Goal: Transaction & Acquisition: Purchase product/service

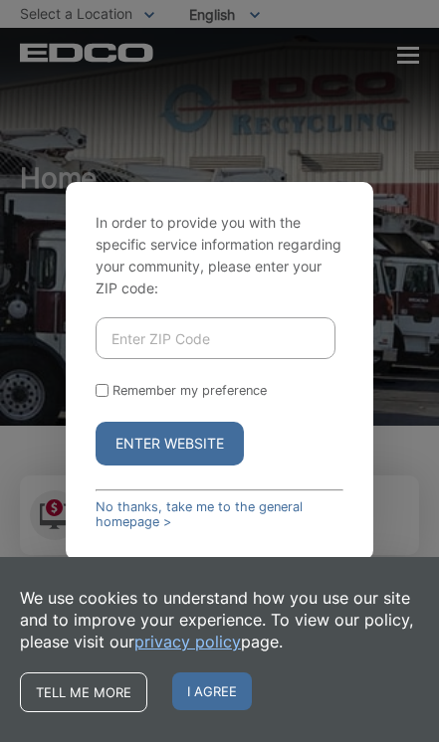
click at [287, 359] on input "Enter ZIP Code" at bounding box center [215, 338] width 240 height 42
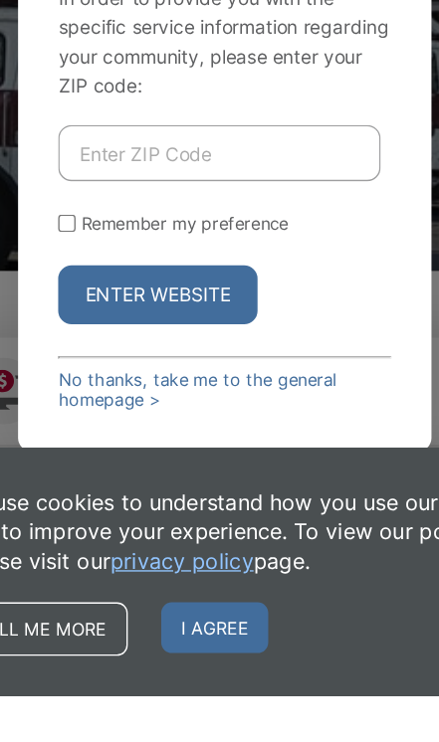
type input "92003"
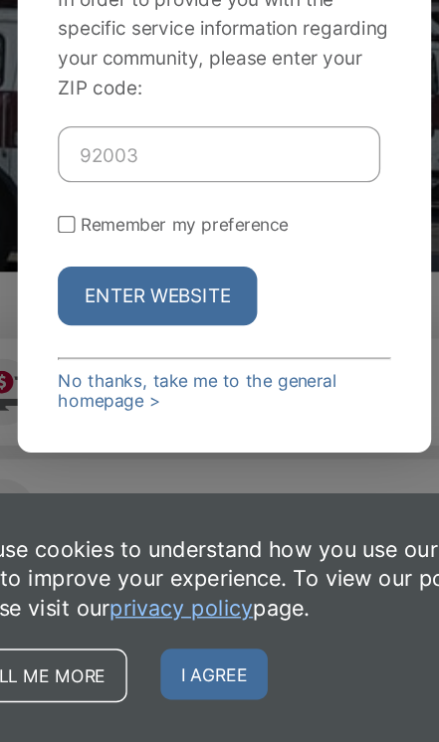
click at [95, 350] on input "Remember my preference" at bounding box center [101, 356] width 13 height 13
checkbox input "true"
click at [158, 388] on button "Enter Website" at bounding box center [169, 410] width 148 height 44
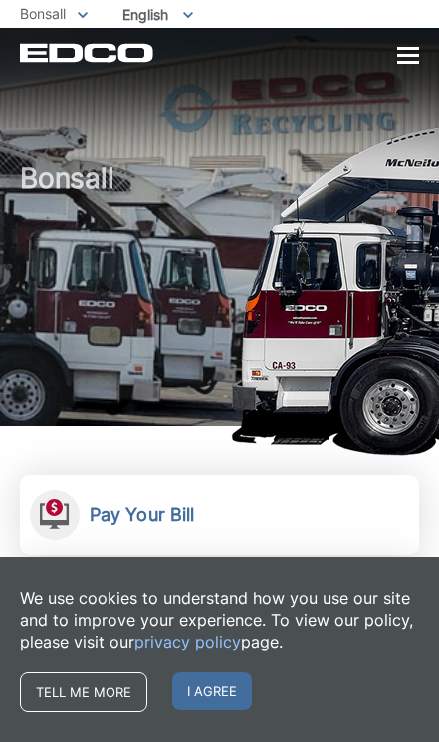
click at [221, 511] on link "Pay Your Bill View, pay, and manage your bill online." at bounding box center [219, 515] width 399 height 80
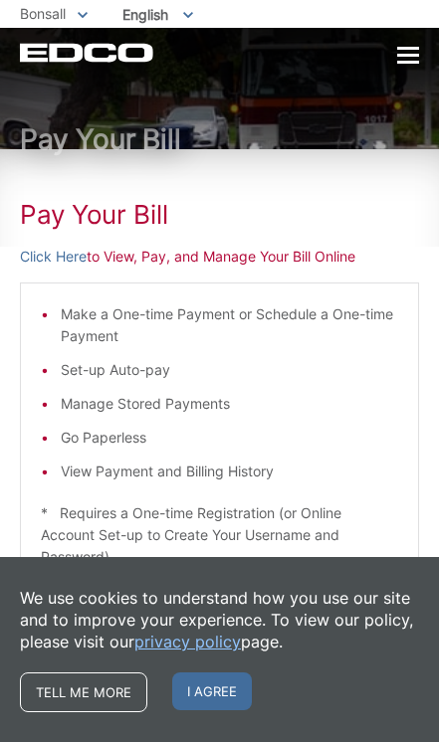
click at [170, 264] on p "Click Here to View, Pay, and Manage Your Bill Online" at bounding box center [219, 257] width 399 height 22
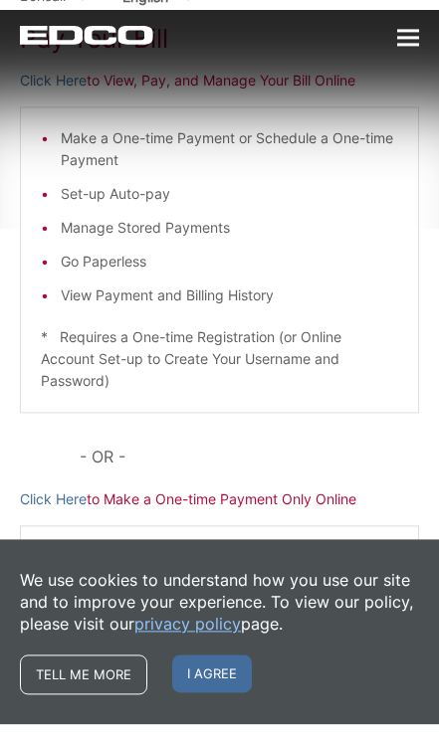
scroll to position [157, 0]
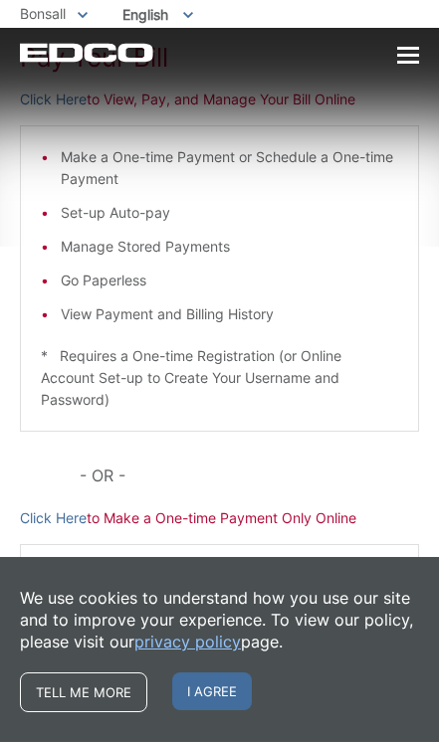
click at [396, 218] on li "Set-up Auto-pay" at bounding box center [229, 213] width 337 height 22
click at [374, 190] on li "Make a One-time Payment or Schedule a One-time Payment" at bounding box center [229, 168] width 337 height 44
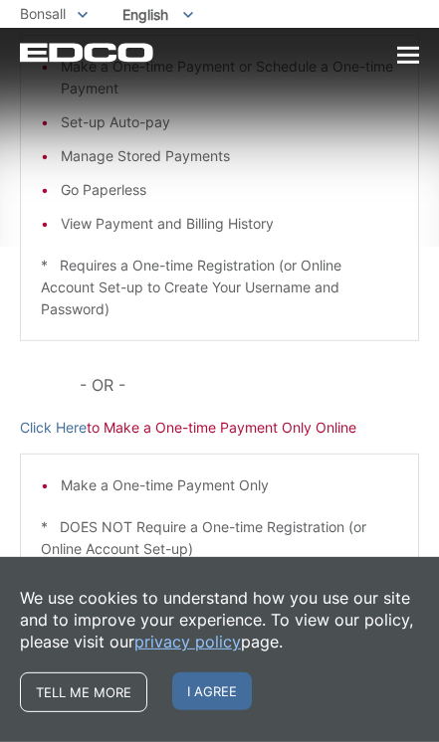
scroll to position [254, 0]
click at [53, 391] on div "Pay Your Bill Click Here to View, Pay, and Manage Your Bill Online Make a One-t…" at bounding box center [219, 281] width 399 height 759
click at [355, 422] on p "Click Here to Make a One-time Payment Only Online" at bounding box center [219, 428] width 399 height 22
click at [293, 428] on p "Click Here to Make a One-time Payment Only Online" at bounding box center [219, 428] width 399 height 22
click at [201, 434] on p "Click Here to Make a One-time Payment Only Online" at bounding box center [219, 428] width 399 height 22
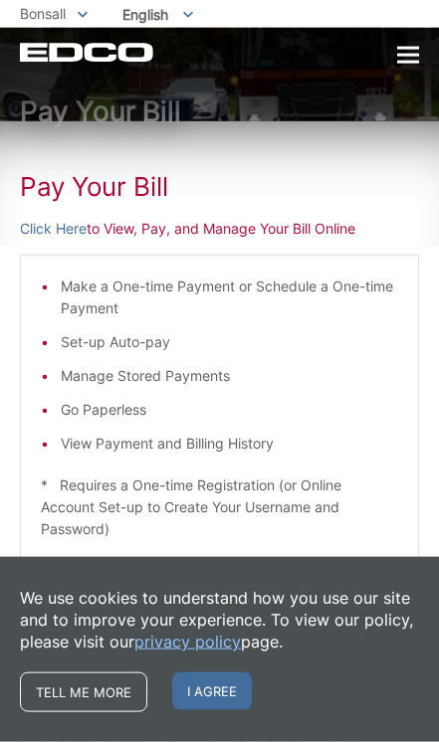
scroll to position [0, 0]
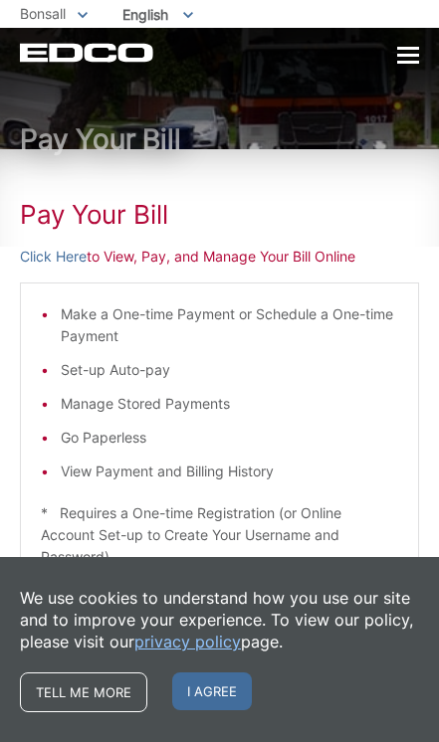
click at [217, 259] on p "Click Here to View, Pay, and Manage Your Bill Online" at bounding box center [219, 257] width 399 height 22
click at [333, 262] on p "Click Here to View, Pay, and Manage Your Bill Online" at bounding box center [219, 257] width 399 height 22
click at [416, 54] on div at bounding box center [408, 55] width 22 height 3
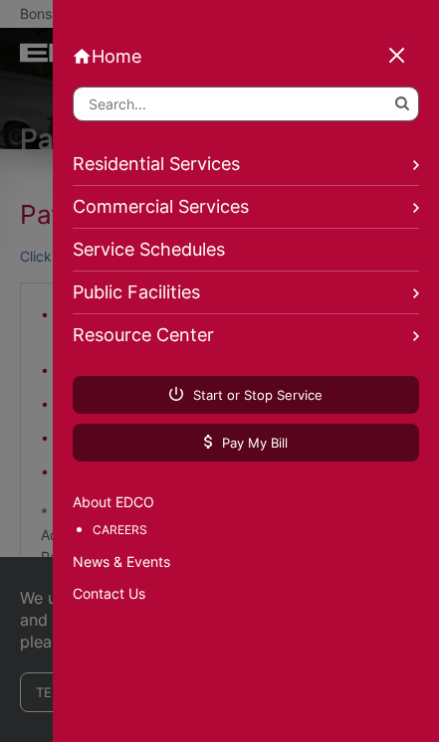
click at [313, 448] on link "Pay My Bill" at bounding box center [246, 443] width 346 height 38
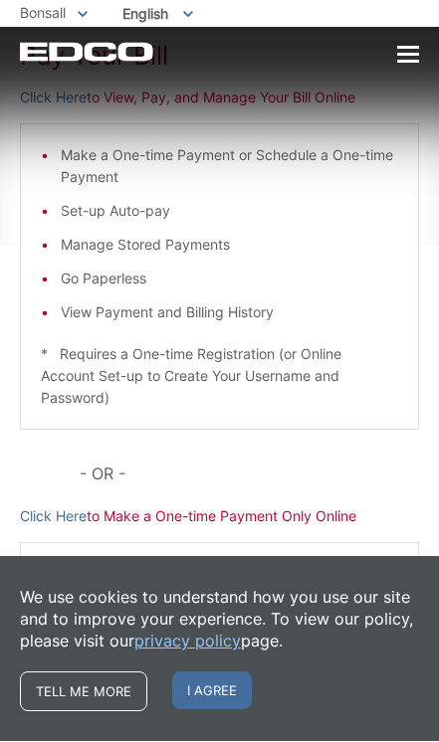
scroll to position [157, 0]
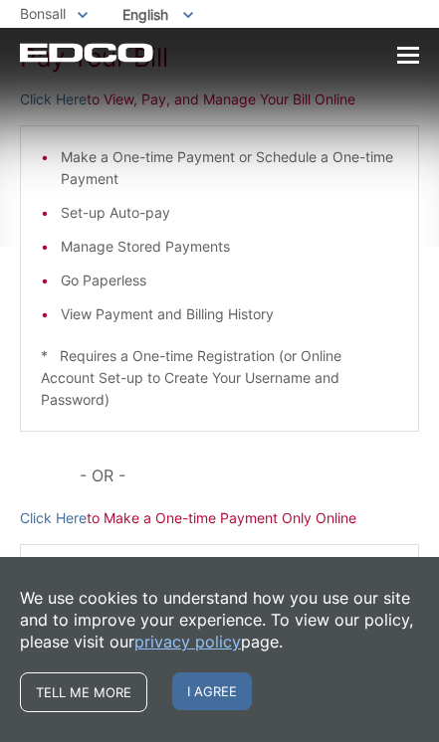
click at [277, 522] on p "Click Here to Make a One-time Payment Only Online" at bounding box center [219, 518] width 399 height 22
click at [351, 520] on p "Click Here to Make a One-time Payment Only Online" at bounding box center [219, 518] width 399 height 22
click at [353, 524] on p "Click Here to Make a One-time Payment Only Online" at bounding box center [219, 518] width 399 height 22
click at [308, 529] on p "Click Here to Make a One-time Payment Only Online" at bounding box center [219, 518] width 399 height 22
click at [243, 540] on div "Pay Your Bill Click Here to View, Pay, and Manage Your Bill Online Make a One-t…" at bounding box center [219, 371] width 399 height 759
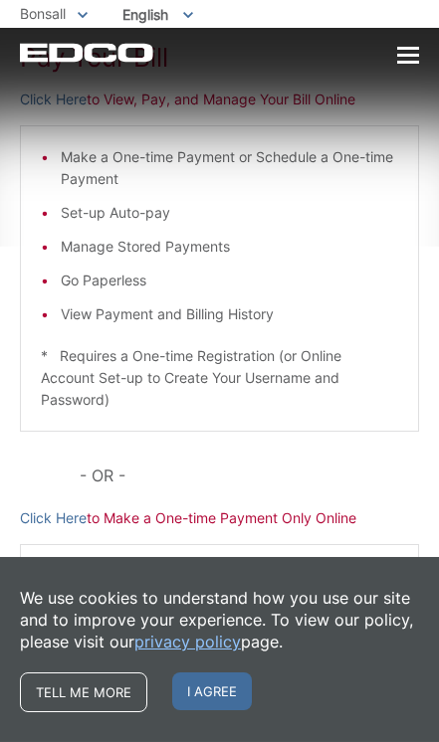
click at [124, 483] on p "- OR -" at bounding box center [249, 475] width 339 height 28
click at [258, 278] on li "Go Paperless" at bounding box center [229, 280] width 337 height 22
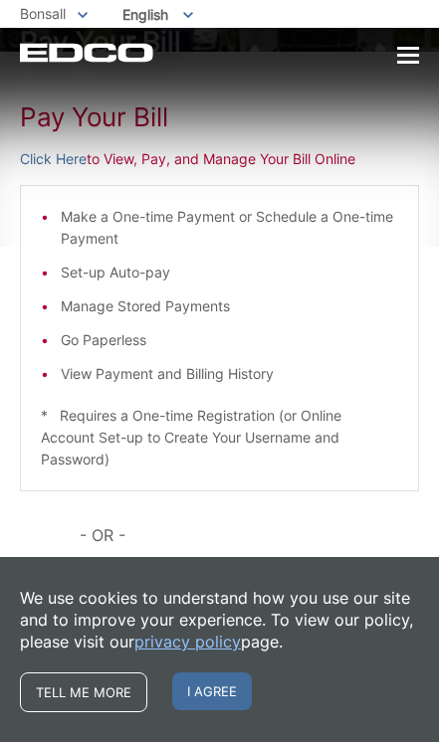
scroll to position [0, 0]
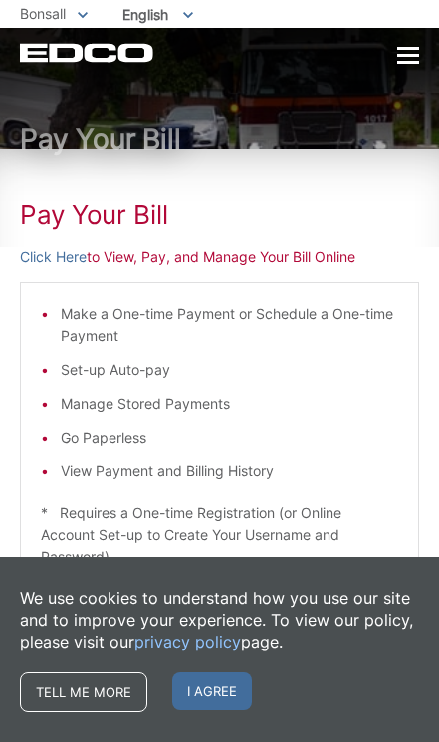
click at [276, 252] on p "Click Here to View, Pay, and Manage Your Bill Online" at bounding box center [219, 257] width 399 height 22
click at [202, 264] on p "Click Here to View, Pay, and Manage Your Bill Online" at bounding box center [219, 257] width 399 height 22
click at [168, 260] on p "Click Here to View, Pay, and Manage Your Bill Online" at bounding box center [219, 257] width 399 height 22
click at [152, 219] on h1 "Pay Your Bill" at bounding box center [219, 215] width 399 height 32
click at [136, 206] on h1 "Pay Your Bill" at bounding box center [219, 215] width 399 height 32
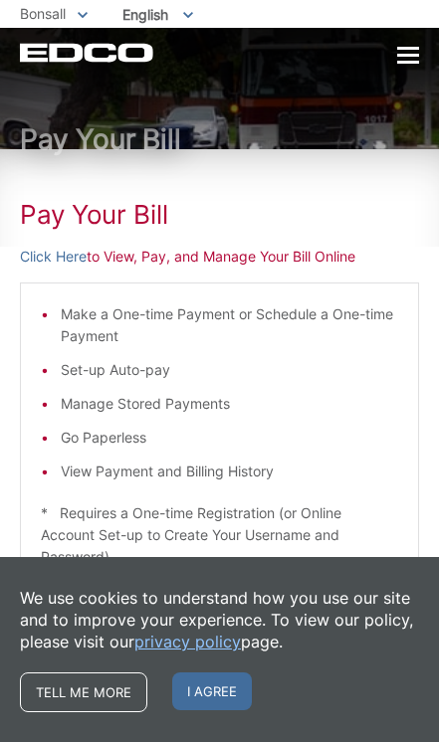
click at [135, 203] on h1 "Pay Your Bill" at bounding box center [219, 215] width 399 height 32
click at [417, 56] on div at bounding box center [408, 55] width 22 height 3
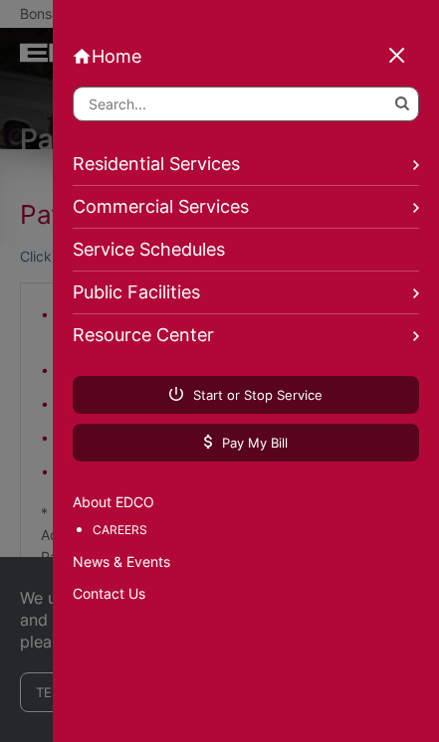
click at [411, 65] on link "Home" at bounding box center [246, 56] width 346 height 21
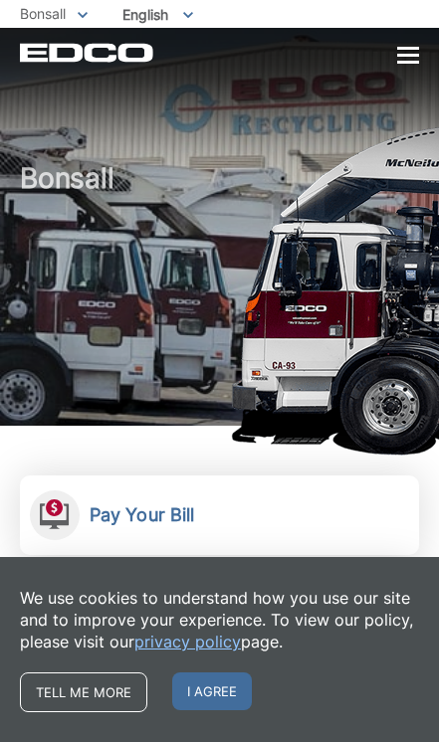
click at [180, 510] on h2 "Pay Your Bill" at bounding box center [141, 515] width 104 height 22
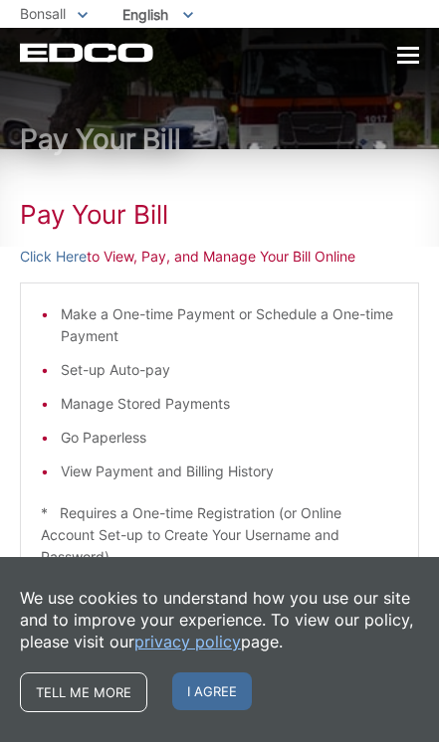
click at [347, 258] on p "Click Here to View, Pay, and Manage Your Bill Online" at bounding box center [219, 257] width 399 height 22
click at [151, 217] on h1 "Pay Your Bill" at bounding box center [219, 215] width 399 height 32
click at [152, 216] on h1 "Pay Your Bill" at bounding box center [219, 215] width 399 height 32
click at [137, 211] on h1 "Pay Your Bill" at bounding box center [219, 215] width 399 height 32
click at [138, 216] on h1 "Pay Your Bill" at bounding box center [219, 215] width 399 height 32
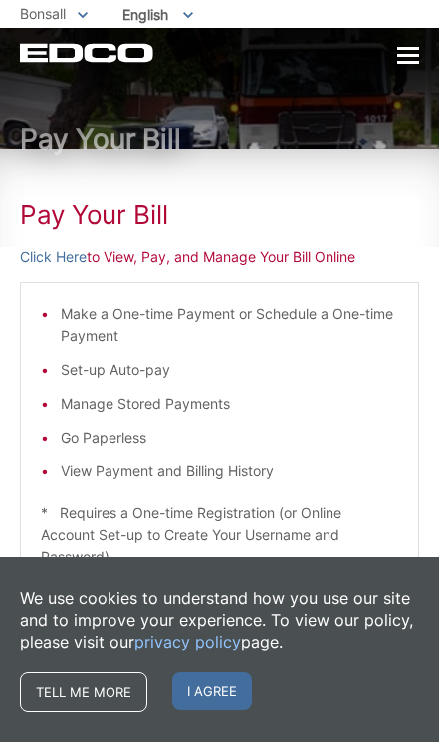
click at [115, 710] on link "Tell me more" at bounding box center [83, 692] width 127 height 40
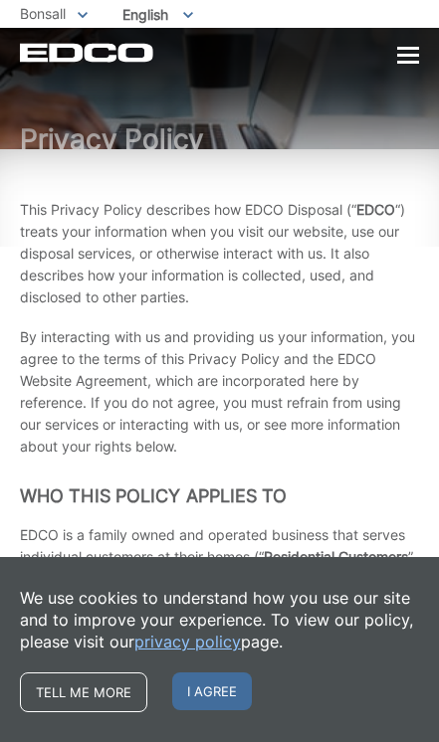
click at [97, 684] on link "Tell me more" at bounding box center [83, 692] width 127 height 40
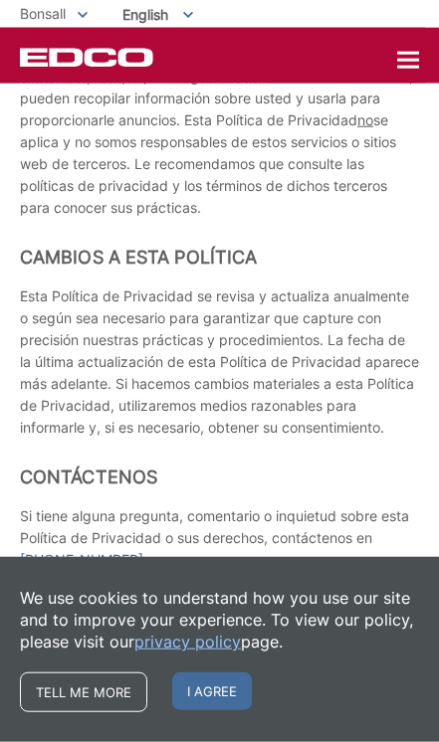
scroll to position [15303, 0]
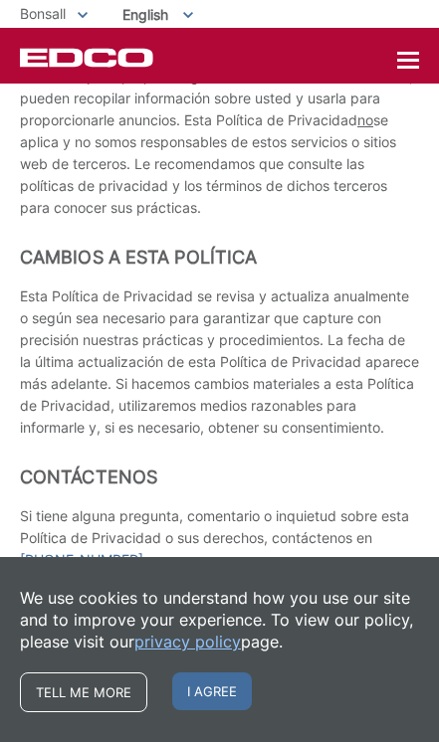
click at [403, 131] on p "A través de nuestro sitio web, puede acceder a otros sitios web o servicios ope…" at bounding box center [219, 87] width 399 height 263
click at [414, 63] on div at bounding box center [408, 61] width 22 height 17
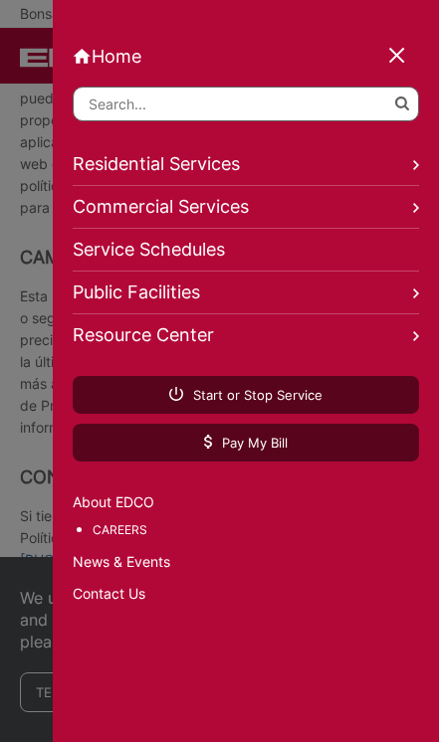
click at [50, 484] on div at bounding box center [219, 371] width 439 height 742
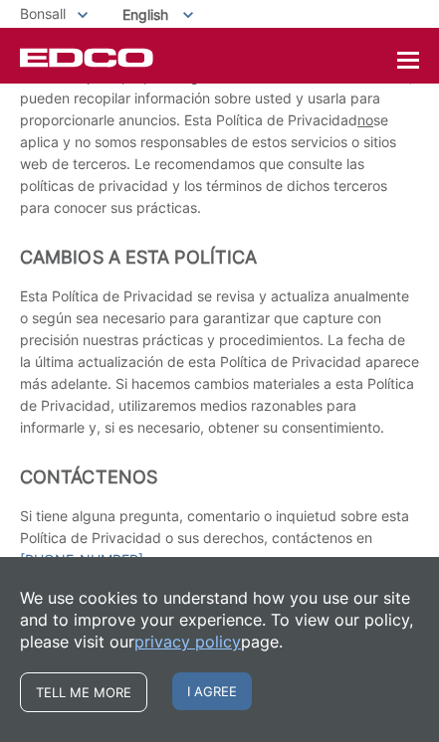
click at [219, 688] on span "I agree" at bounding box center [212, 691] width 80 height 38
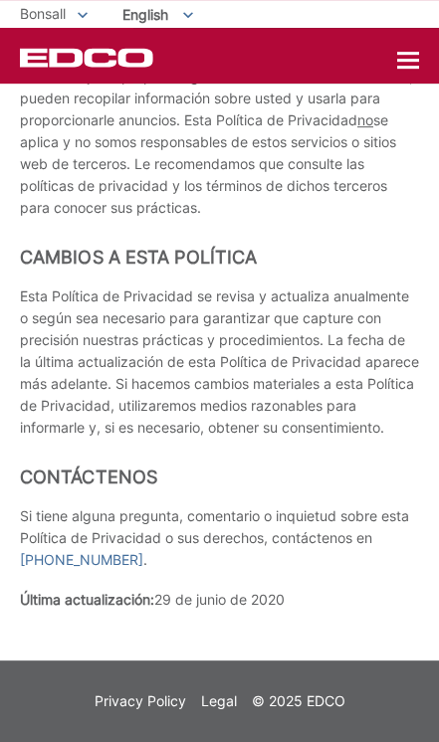
scroll to position [13030, 0]
click at [415, 57] on div at bounding box center [408, 61] width 22 height 17
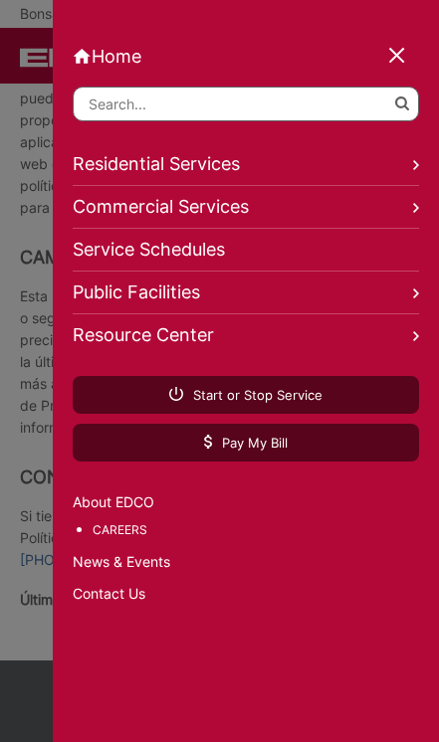
click at [317, 450] on link "Pay My Bill" at bounding box center [246, 443] width 346 height 38
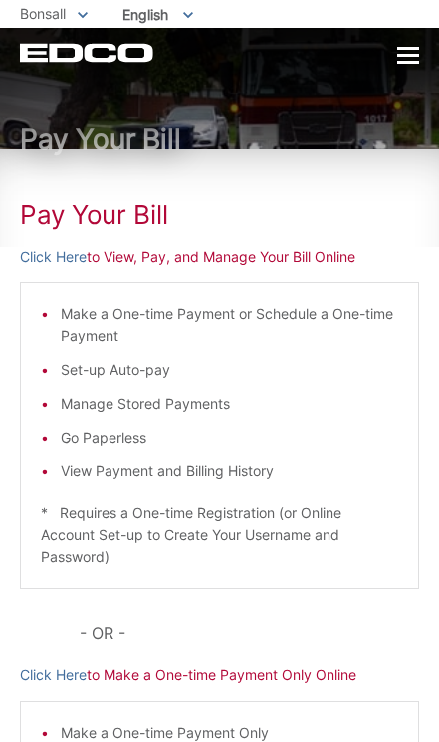
click at [345, 253] on p "Click Here to View, Pay, and Manage Your Bill Online" at bounding box center [219, 257] width 399 height 22
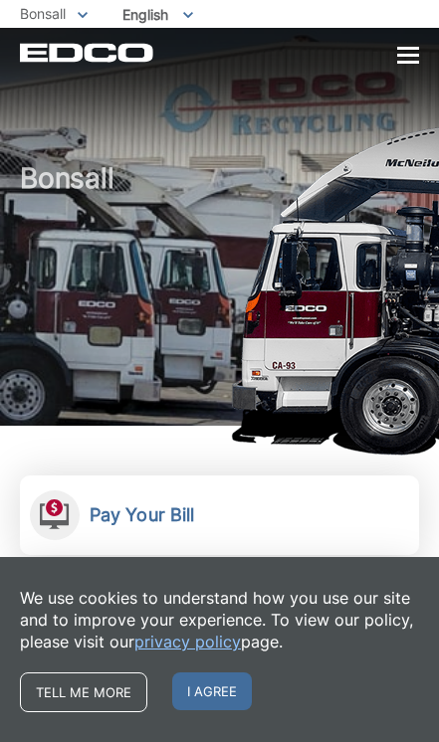
click at [183, 522] on h2 "Pay Your Bill" at bounding box center [141, 515] width 104 height 22
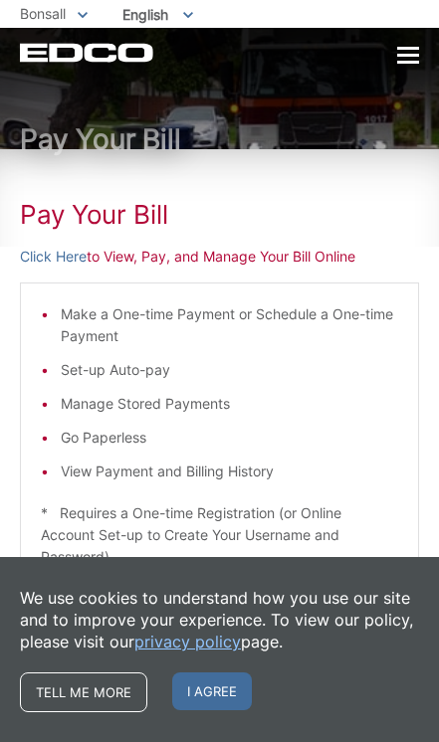
click at [252, 256] on p "Click Here to View, Pay, and Manage Your Bill Online" at bounding box center [219, 257] width 399 height 22
click at [131, 215] on h1 "Pay Your Bill" at bounding box center [219, 215] width 399 height 32
click at [175, 141] on h1 "Pay Your Bill" at bounding box center [219, 139] width 399 height 30
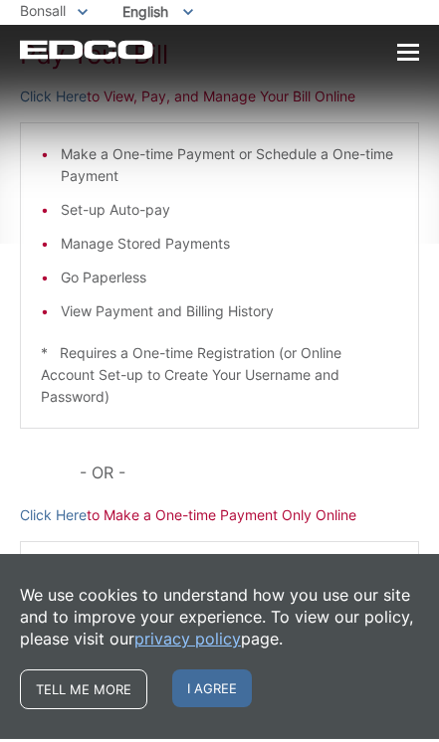
scroll to position [158, 0]
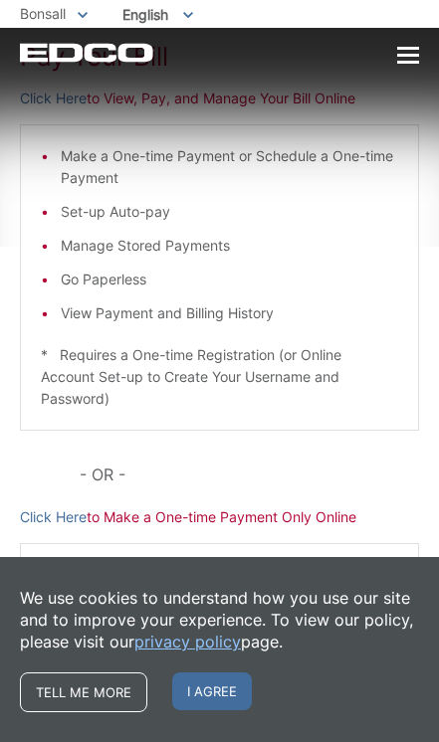
click at [262, 522] on p "Click Here to Make a One-time Payment Only Online" at bounding box center [219, 517] width 399 height 22
click at [173, 520] on p "Click Here to Make a One-time Payment Only Online" at bounding box center [219, 517] width 399 height 22
click at [139, 526] on p "Click Here to Make a One-time Payment Only Online" at bounding box center [219, 517] width 399 height 22
click at [247, 585] on li "Make a One-time Payment Only" at bounding box center [229, 575] width 337 height 22
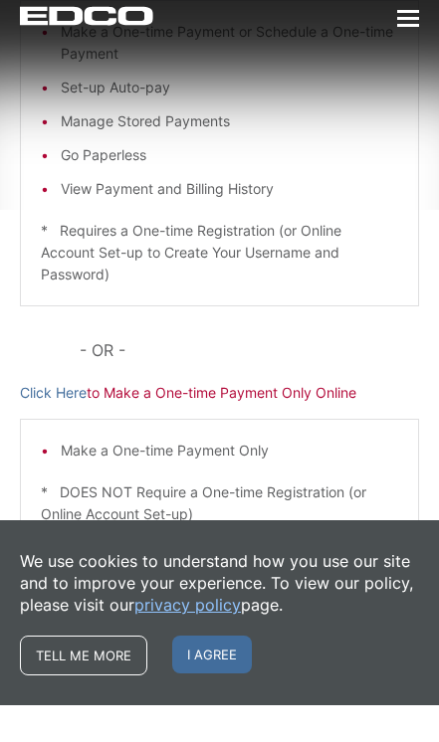
scroll to position [254, 0]
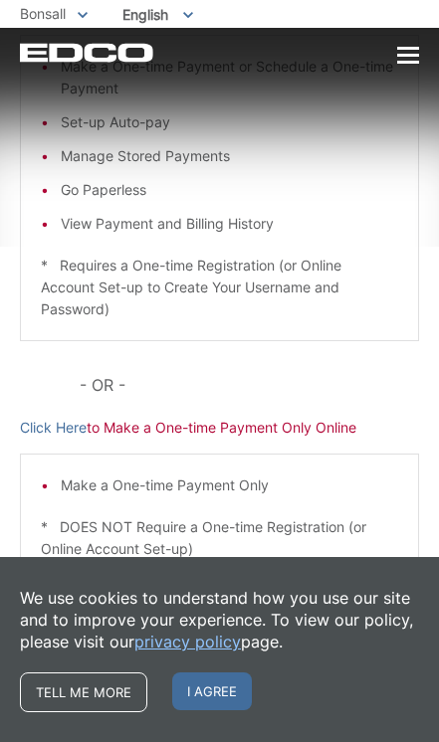
click at [409, 57] on div at bounding box center [408, 55] width 22 height 3
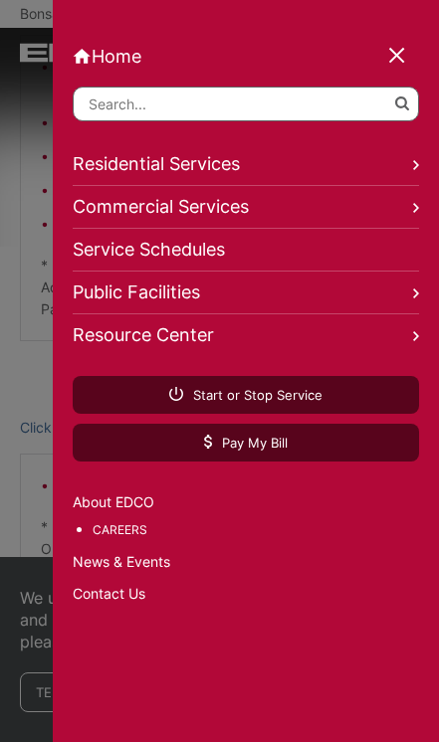
click at [372, 97] on input "Search" at bounding box center [246, 104] width 346 height 35
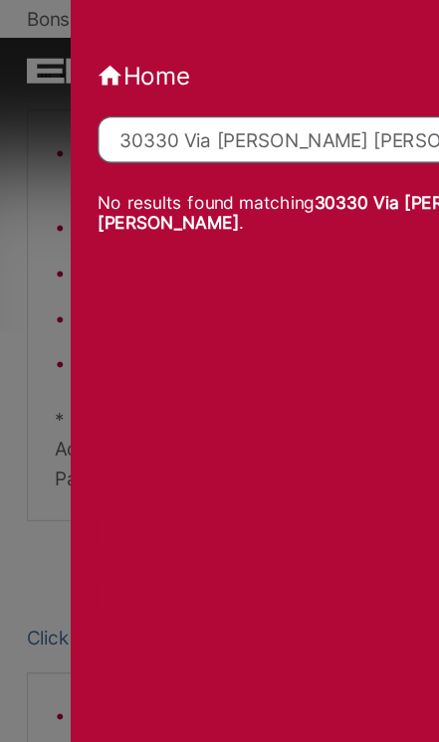
type input "30330 Via Maria Elena"
click button "submit" at bounding box center [0, 0] width 0 height 0
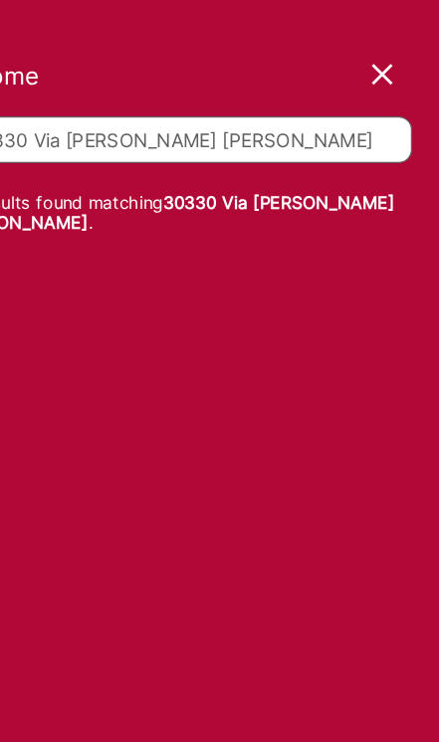
click at [275, 161] on strong "30330 Via Maria Elena" at bounding box center [239, 158] width 333 height 30
click at [292, 47] on link "Home" at bounding box center [246, 56] width 346 height 21
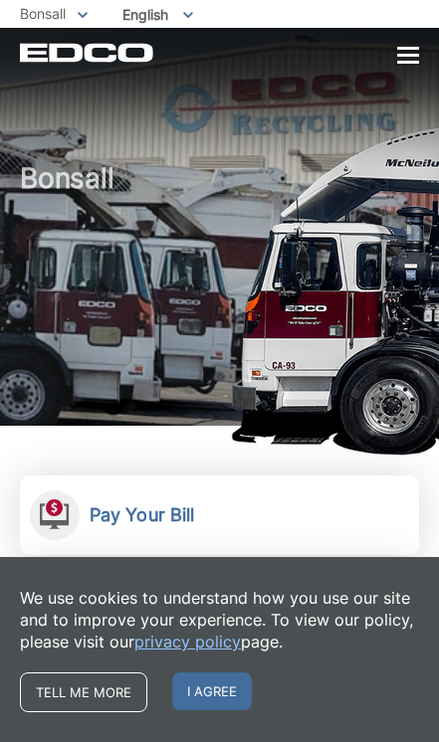
click at [175, 513] on h2 "Pay Your Bill" at bounding box center [141, 515] width 104 height 22
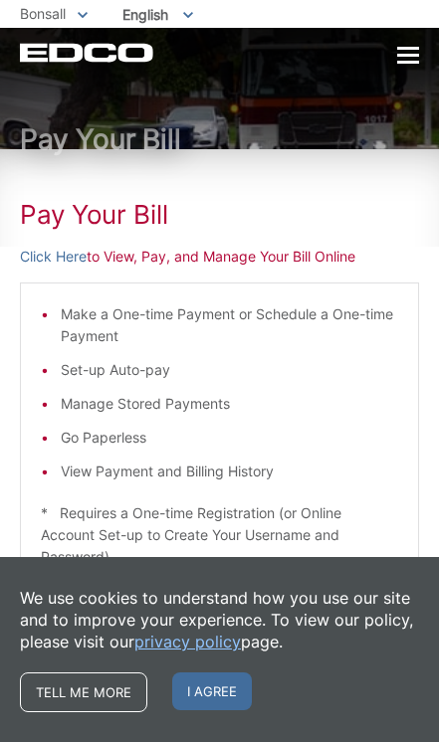
click at [344, 257] on p "Click Here to View, Pay, and Manage Your Bill Online" at bounding box center [219, 257] width 399 height 22
